Goal: Information Seeking & Learning: Learn about a topic

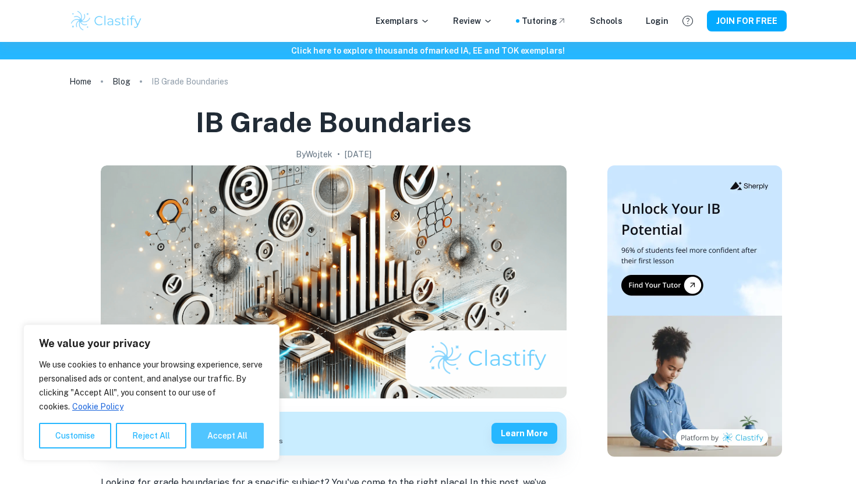
click at [207, 427] on button "Accept All" at bounding box center [227, 436] width 73 height 26
checkbox input "true"
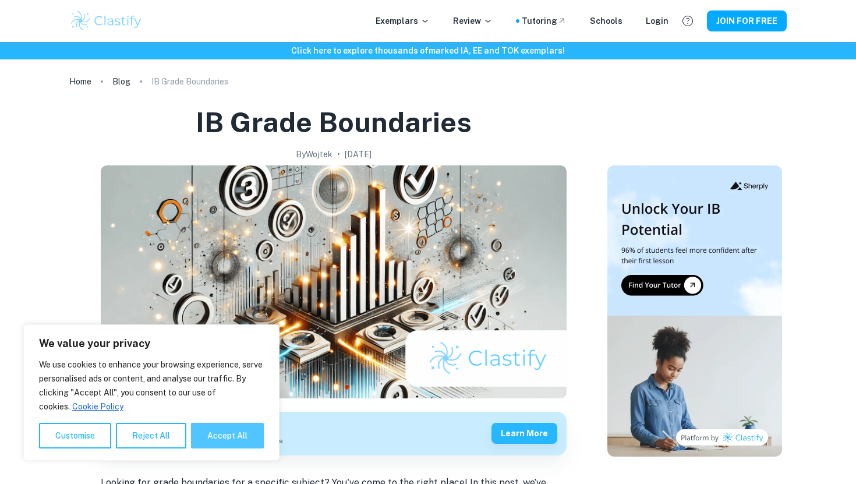
checkbox input "true"
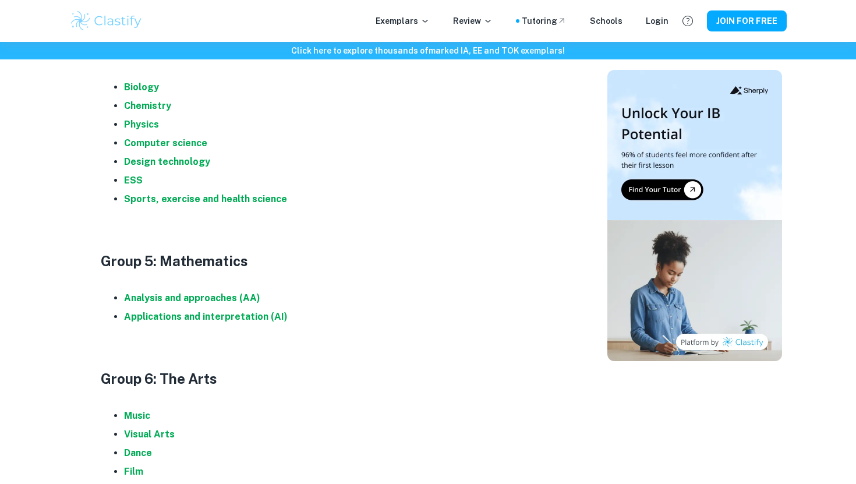
scroll to position [1214, 0]
click at [151, 126] on strong "Physics" at bounding box center [141, 124] width 35 height 11
click at [239, 299] on strong "Analysis and approaches (AA)" at bounding box center [192, 298] width 136 height 11
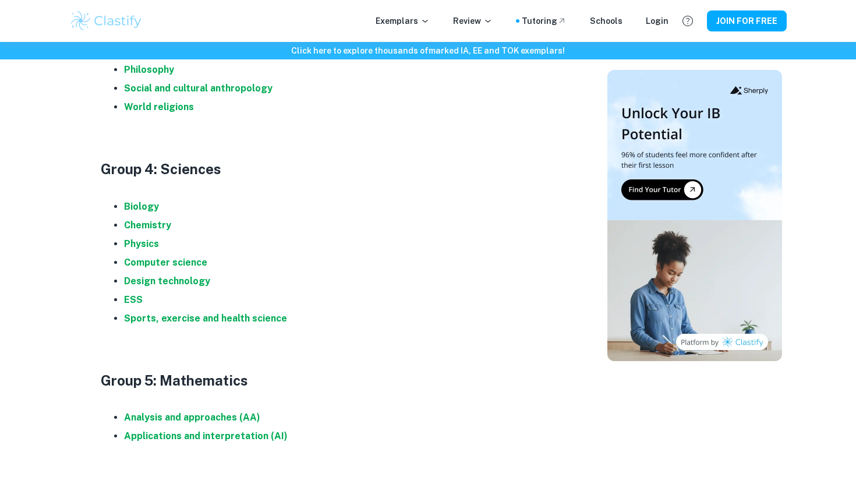
scroll to position [1060, 0]
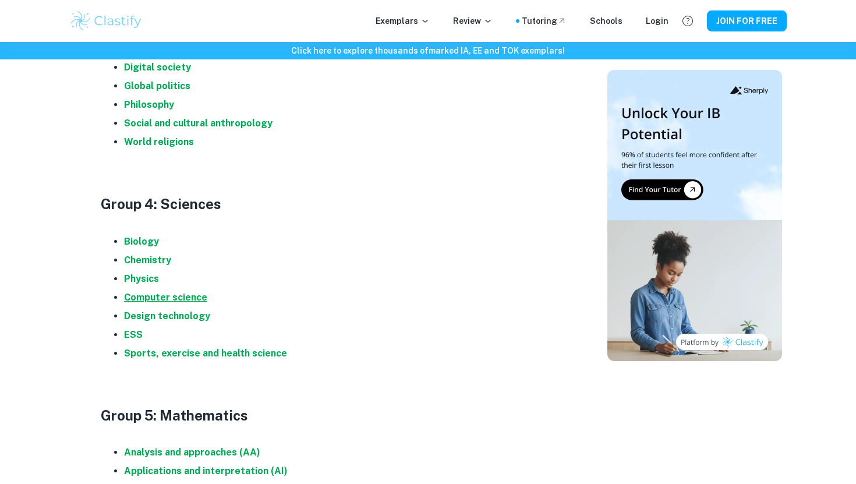
click at [159, 299] on strong "Computer science" at bounding box center [165, 297] width 83 height 11
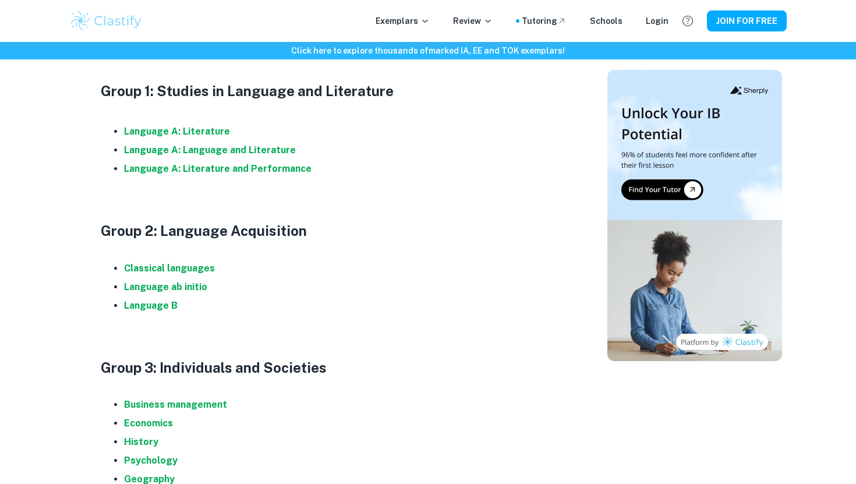
scroll to position [608, 0]
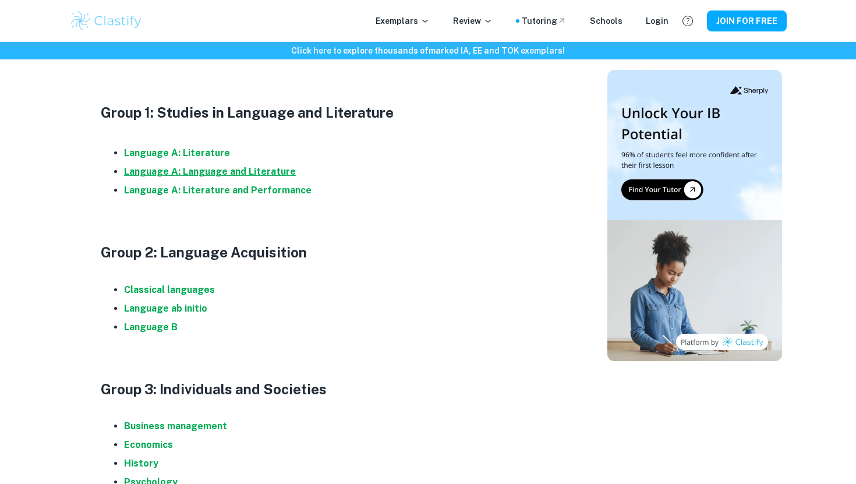
click at [221, 175] on strong "Language A: Language and Literature" at bounding box center [210, 171] width 172 height 11
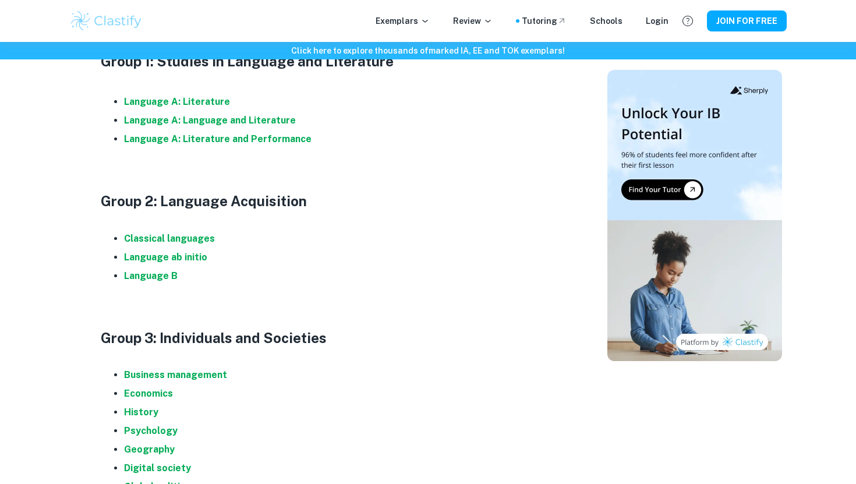
scroll to position [656, 0]
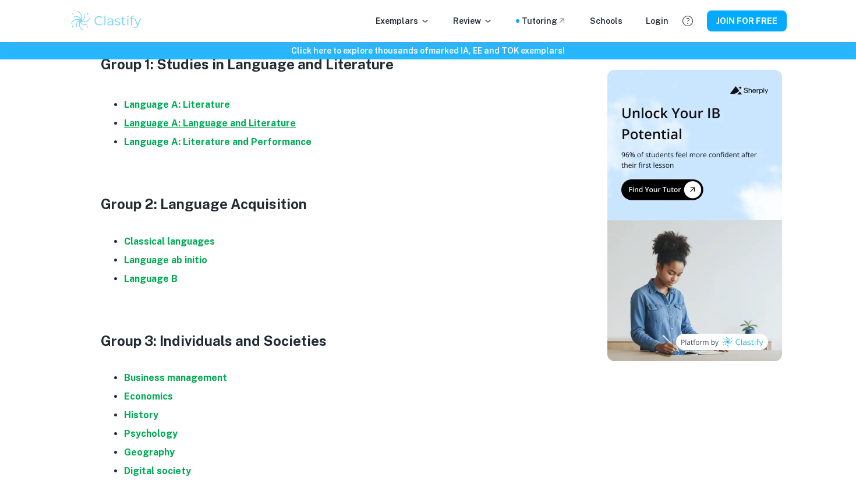
click at [275, 123] on strong "Language A: Language and Literature" at bounding box center [210, 123] width 172 height 11
click at [158, 278] on strong "Language B" at bounding box center [151, 278] width 54 height 11
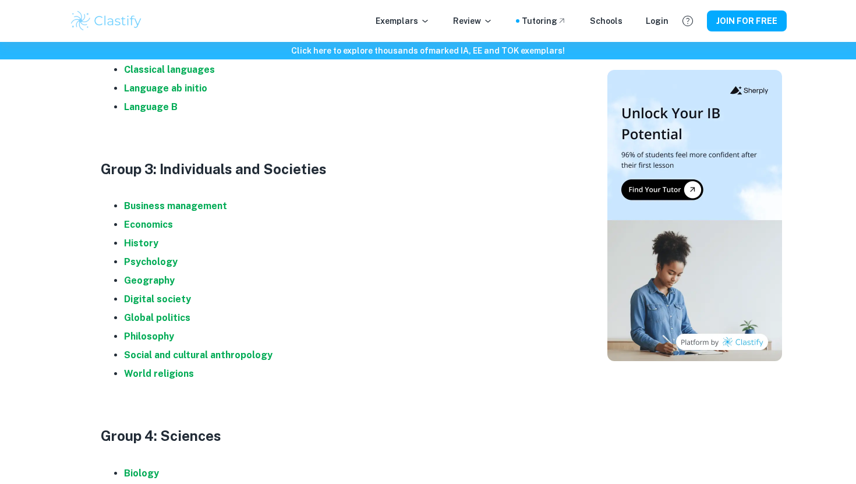
scroll to position [828, 0]
click at [161, 227] on strong "Economics" at bounding box center [148, 225] width 49 height 11
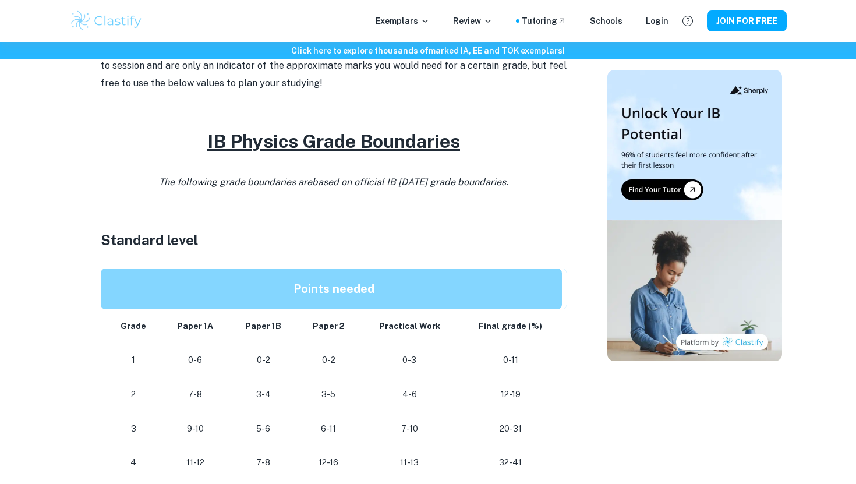
scroll to position [607, 0]
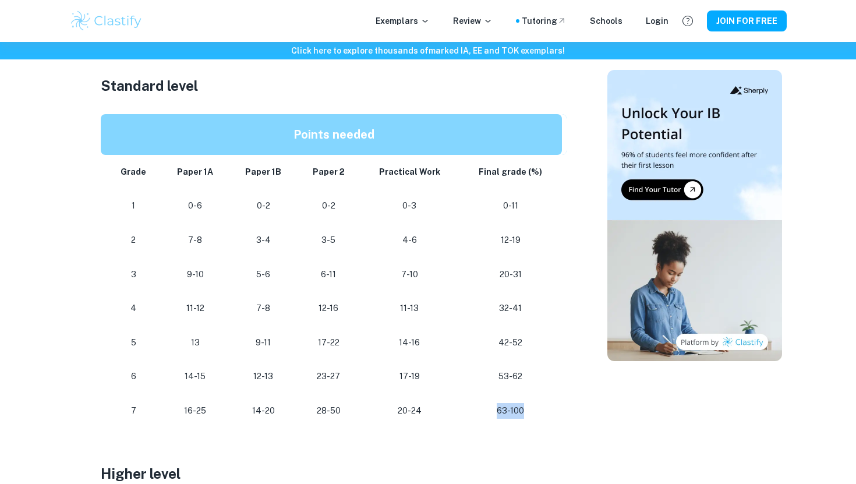
drag, startPoint x: 500, startPoint y: 407, endPoint x: 528, endPoint y: 405, distance: 27.4
click at [528, 405] on p "63-100" at bounding box center [510, 411] width 84 height 16
click at [529, 406] on p "63-100" at bounding box center [510, 411] width 84 height 16
drag, startPoint x: 534, startPoint y: 411, endPoint x: 475, endPoint y: 411, distance: 58.8
click at [476, 411] on p "63-100" at bounding box center [510, 411] width 84 height 16
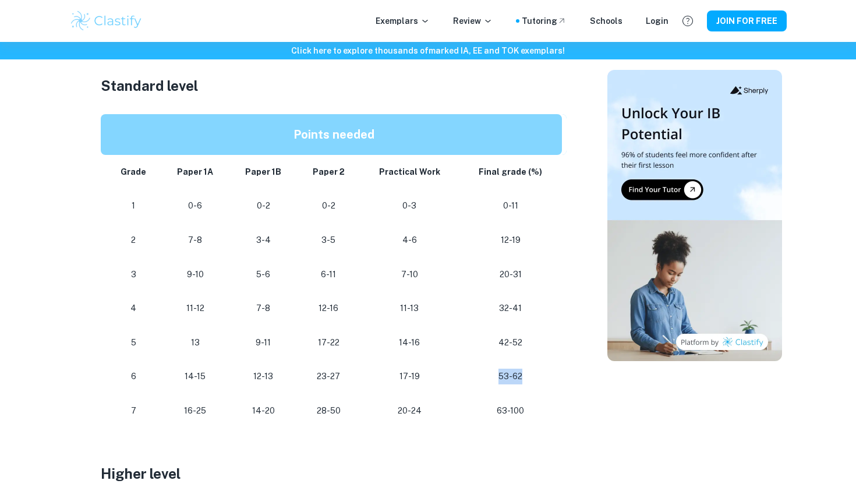
drag, startPoint x: 497, startPoint y: 376, endPoint x: 551, endPoint y: 383, distance: 54.6
click at [551, 383] on p "53-62" at bounding box center [510, 377] width 84 height 16
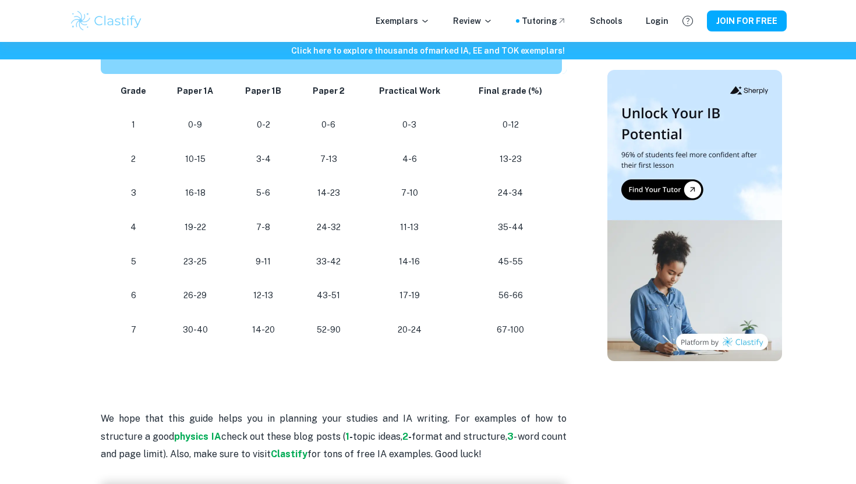
scroll to position [654, 0]
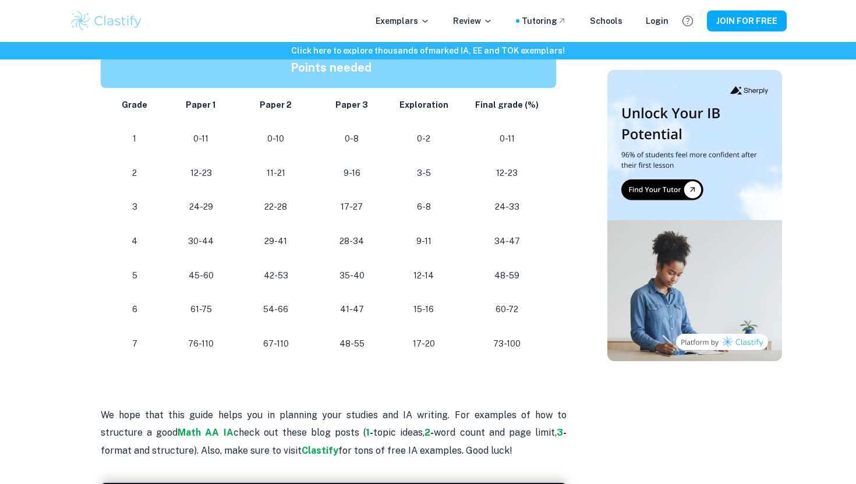
scroll to position [1039, 0]
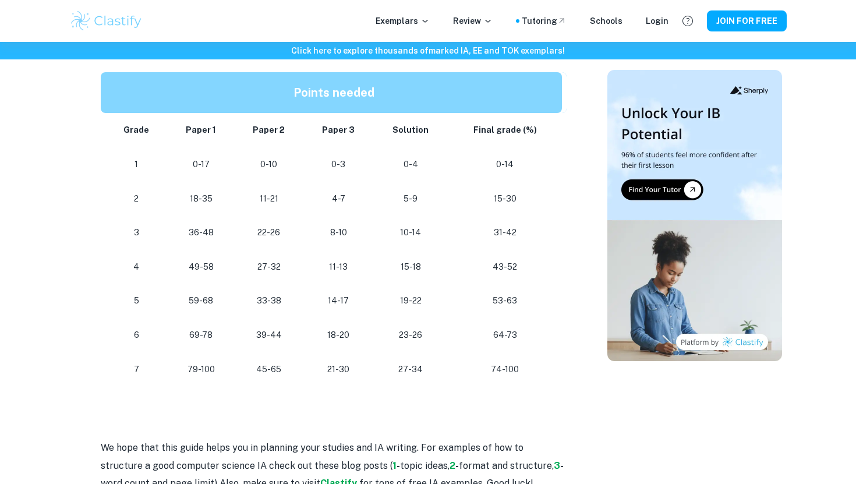
scroll to position [697, 0]
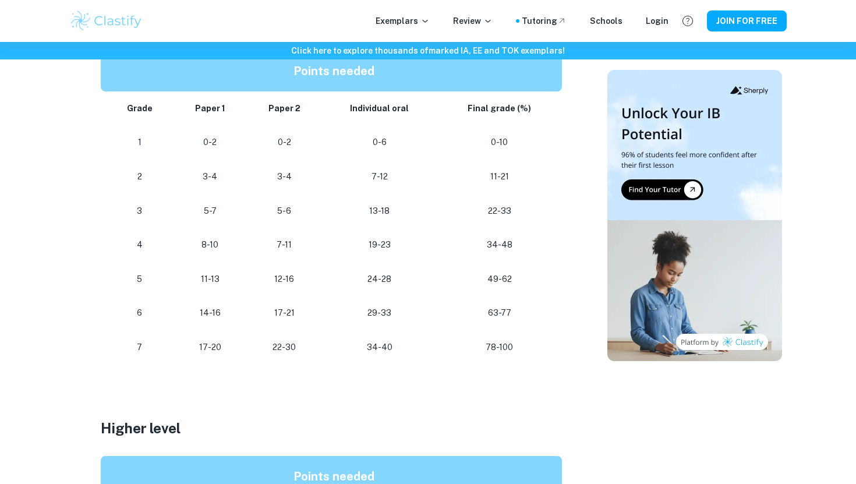
scroll to position [730, 0]
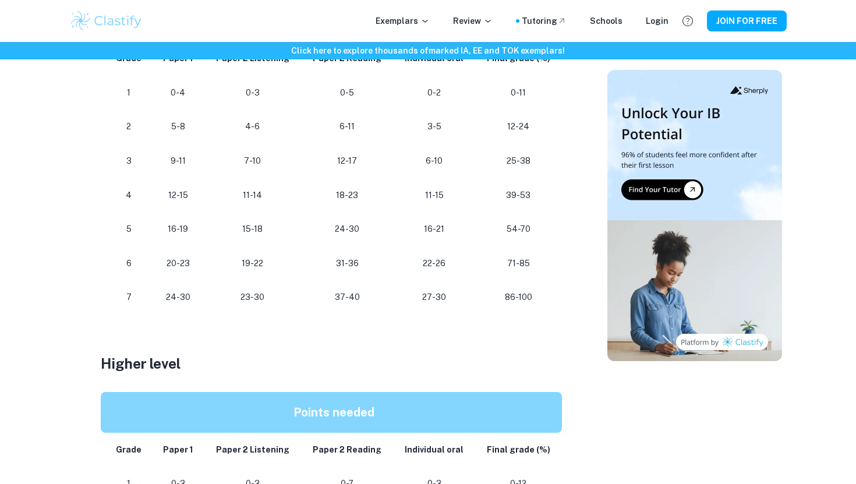
scroll to position [737, 0]
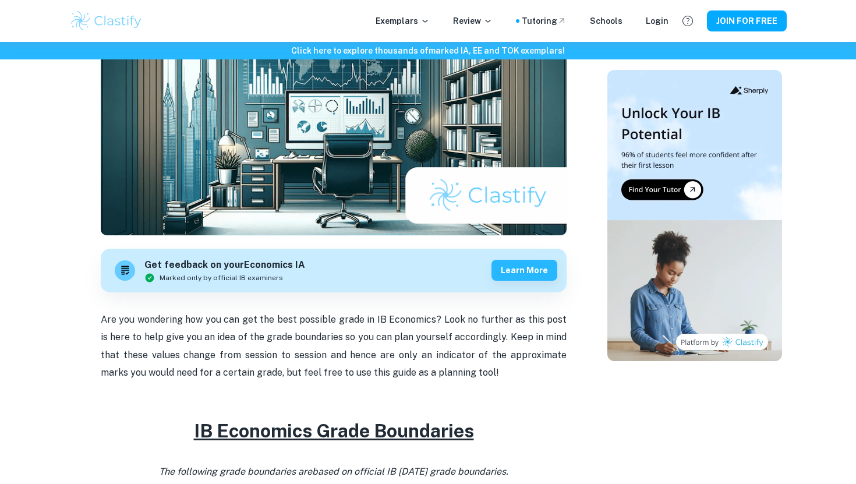
scroll to position [162, 0]
